Goal: Information Seeking & Learning: Learn about a topic

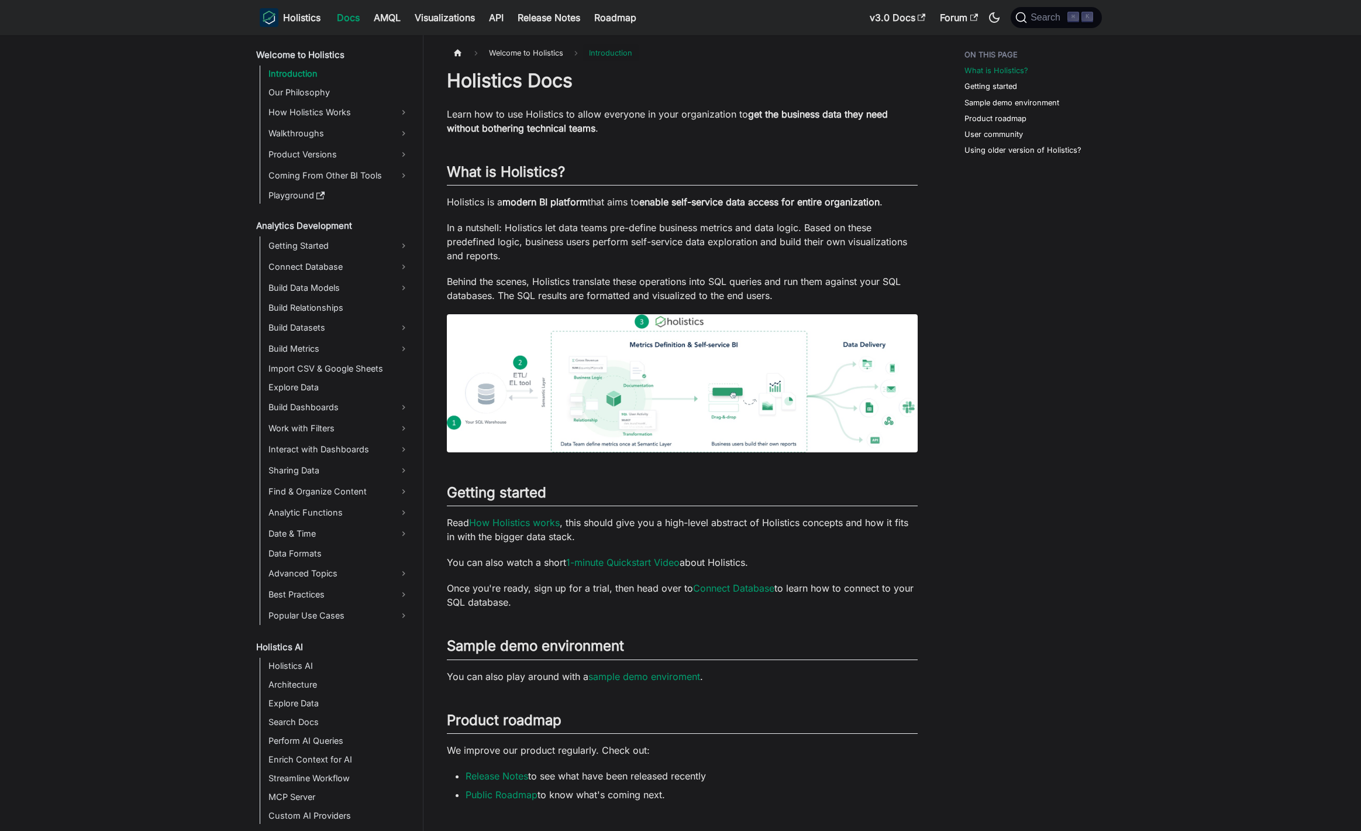
click at [662, 388] on img at bounding box center [682, 383] width 471 height 138
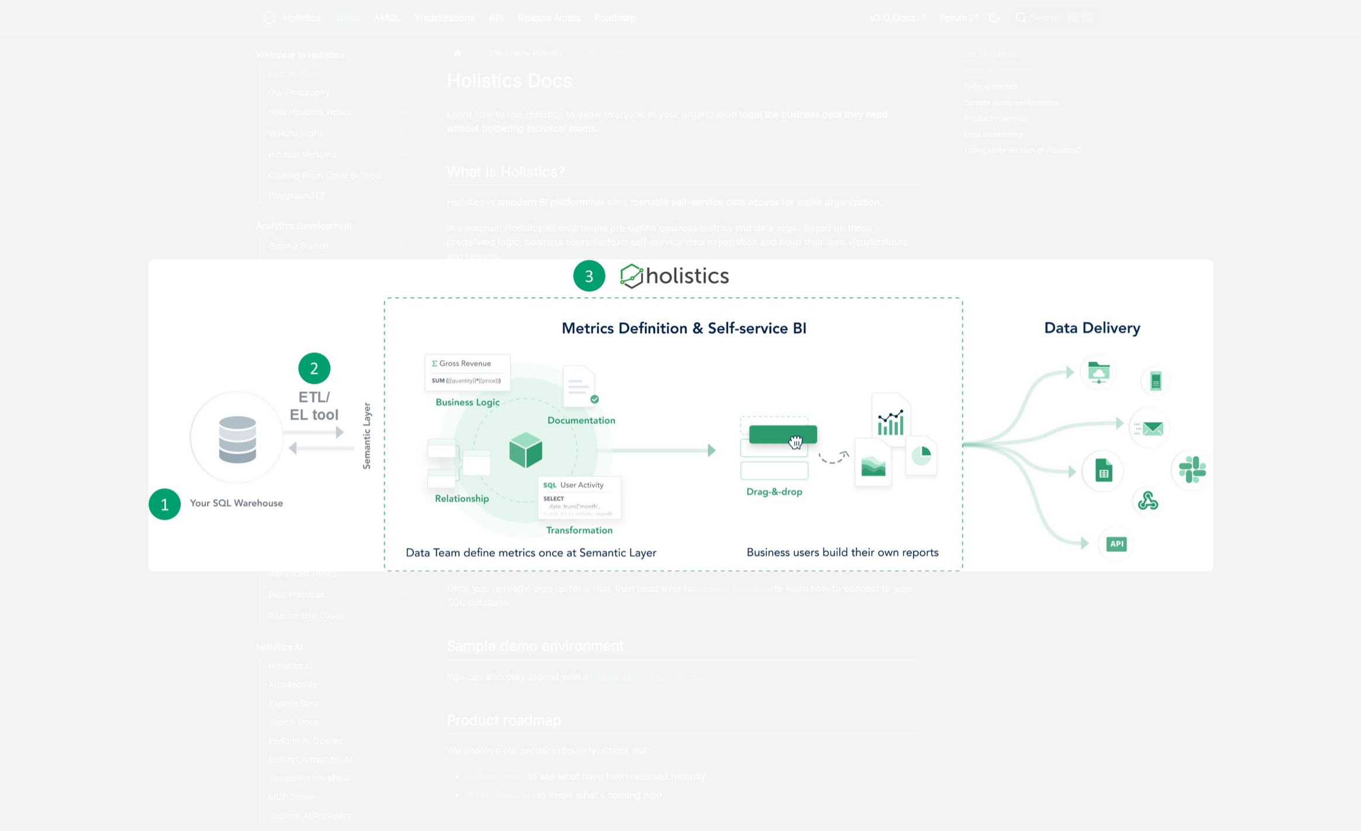
click at [631, 607] on div at bounding box center [680, 415] width 1361 height 831
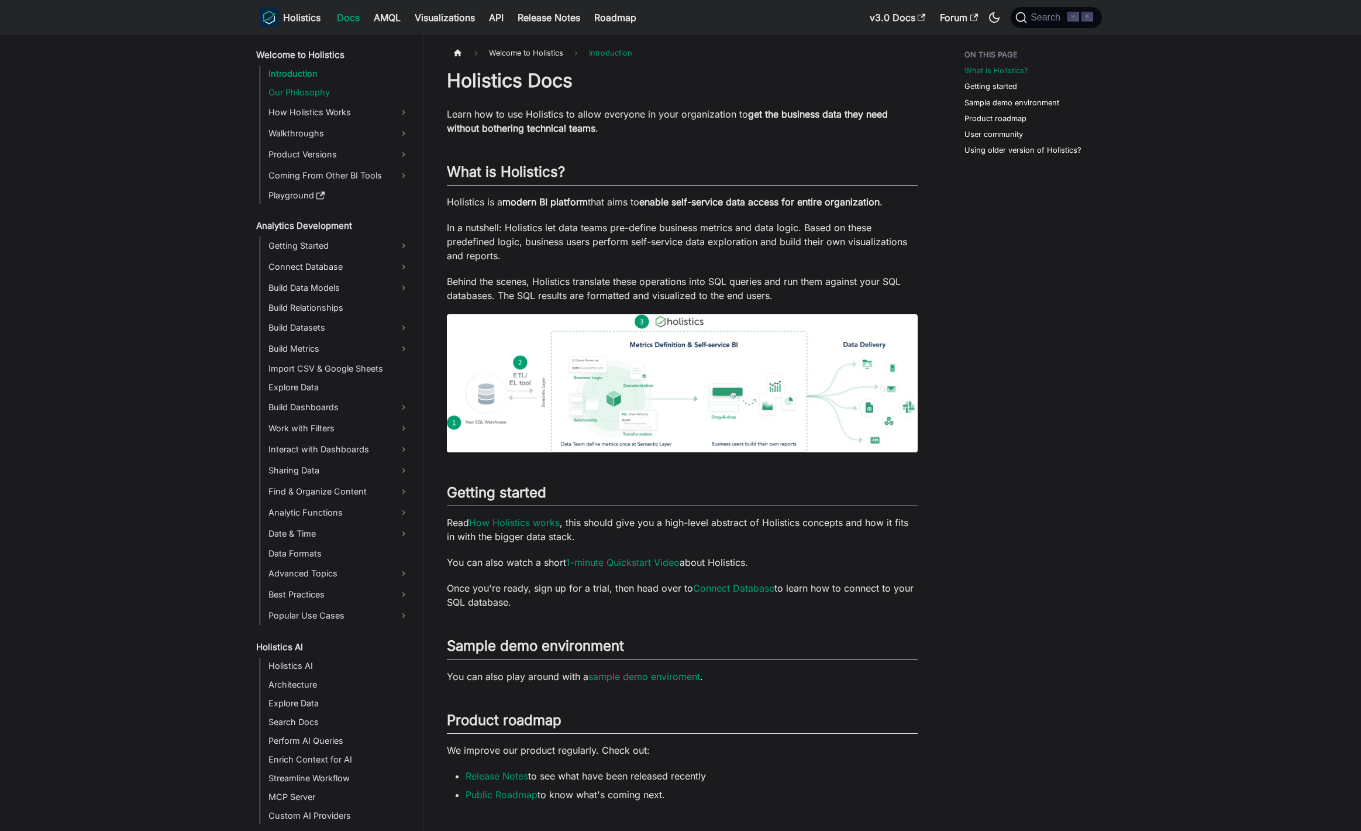
click at [305, 99] on link "Our Philosophy" at bounding box center [339, 92] width 148 height 16
click at [314, 111] on link "How Holistics Works" at bounding box center [339, 112] width 148 height 19
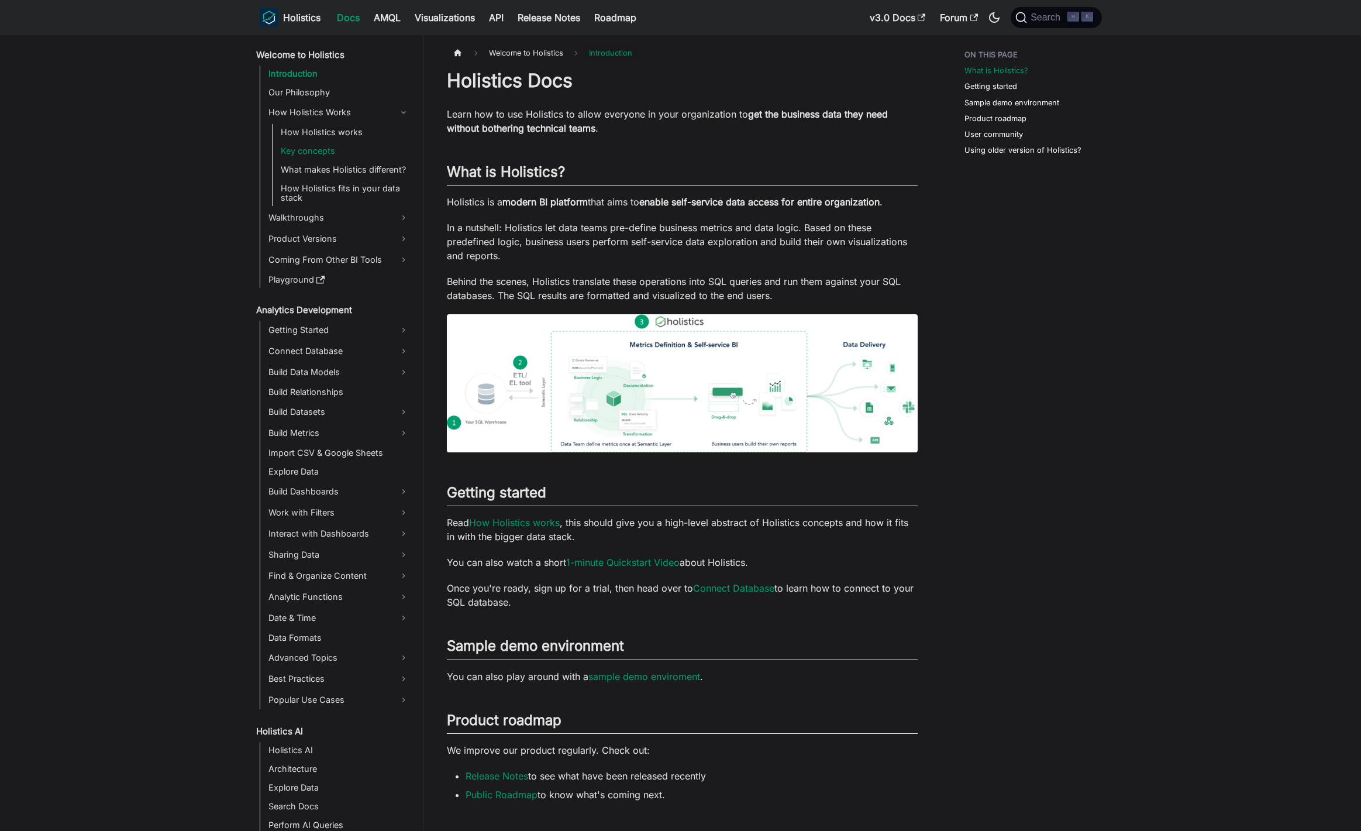
click at [312, 156] on link "Key concepts" at bounding box center [345, 151] width 136 height 16
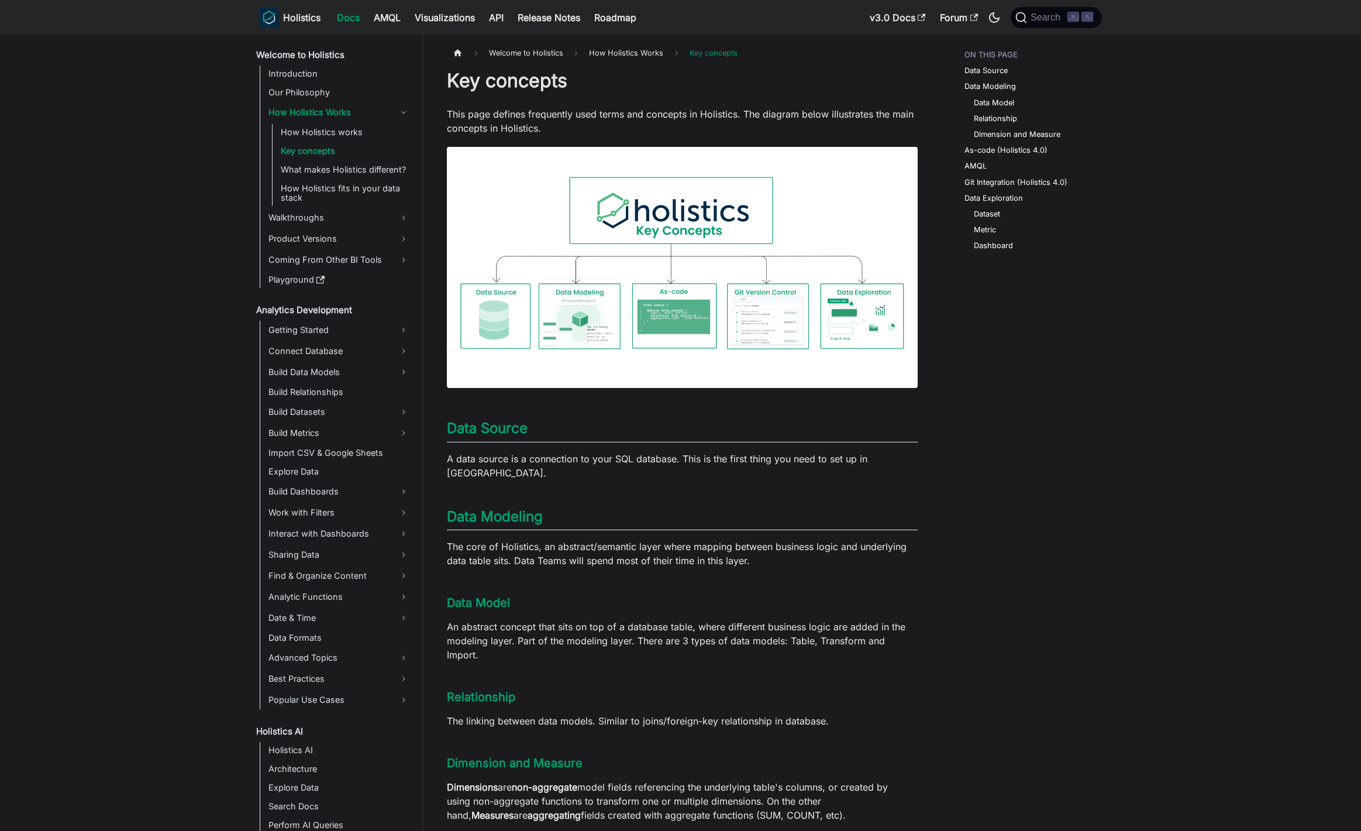
click at [658, 326] on img at bounding box center [682, 267] width 471 height 241
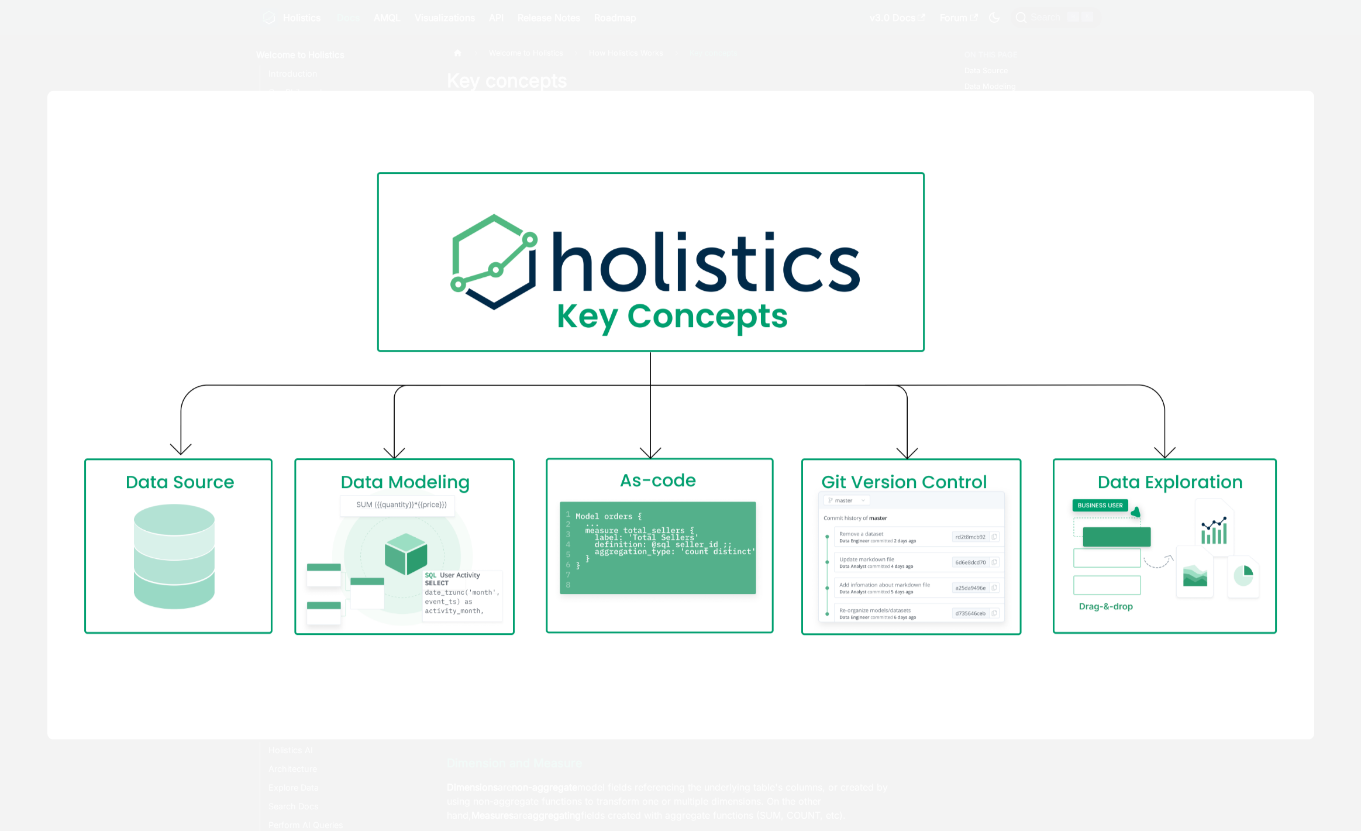
click at [420, 784] on div at bounding box center [680, 415] width 1361 height 831
